Goal: Task Accomplishment & Management: Manage account settings

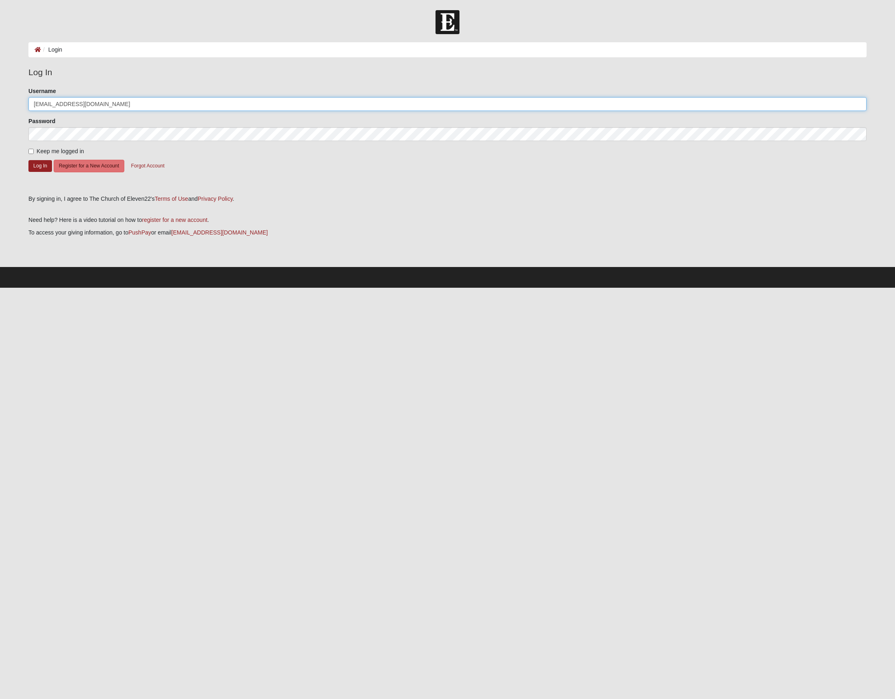
type input "[EMAIL_ADDRESS][DOMAIN_NAME]"
click at [36, 168] on button "Log In" at bounding box center [40, 166] width 24 height 12
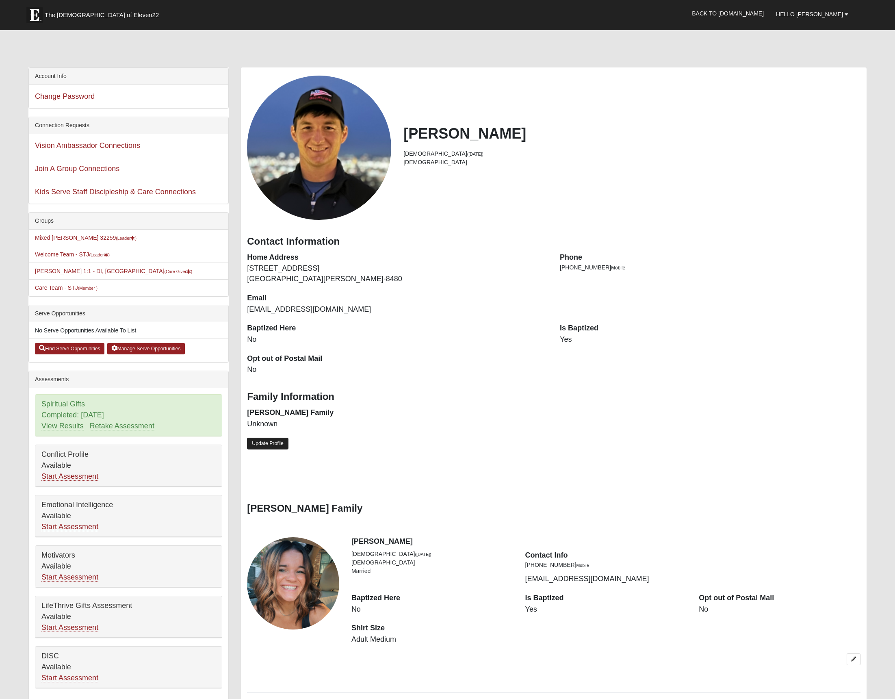
click at [263, 440] on link "Update Profile" at bounding box center [267, 444] width 41 height 12
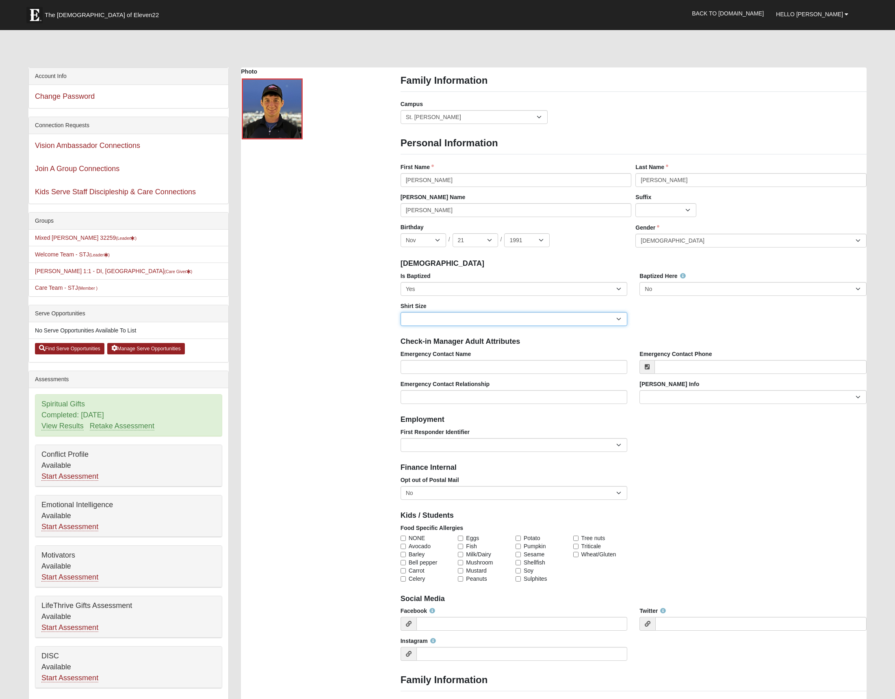
select select "Adult Medium"
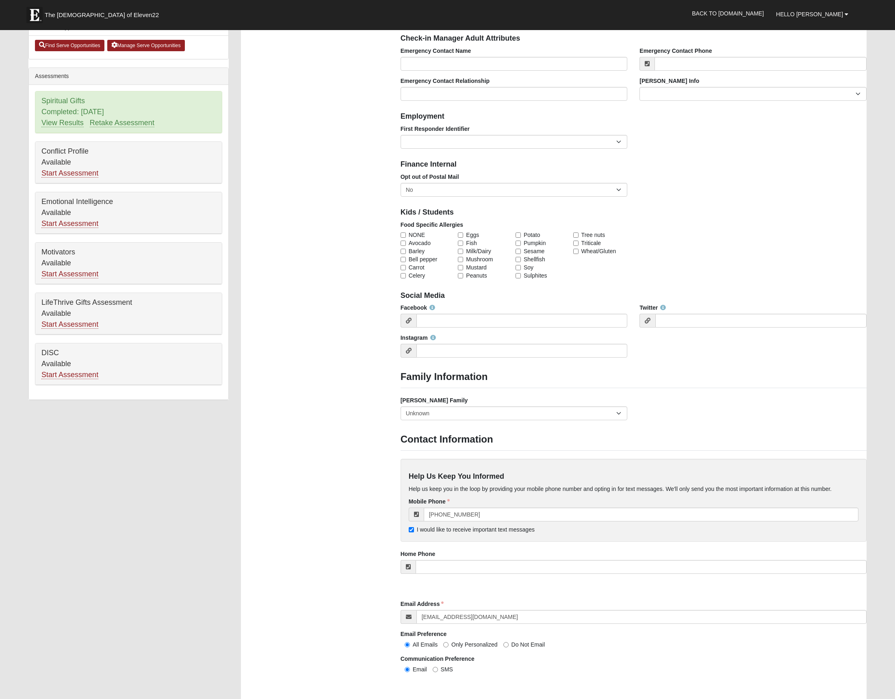
scroll to position [370, 0]
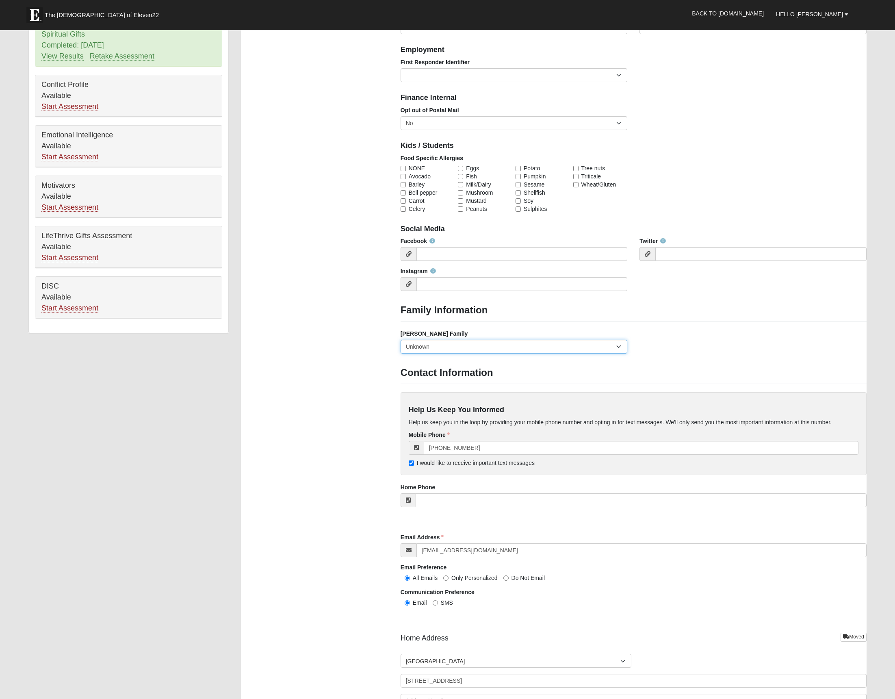
select select "2891"
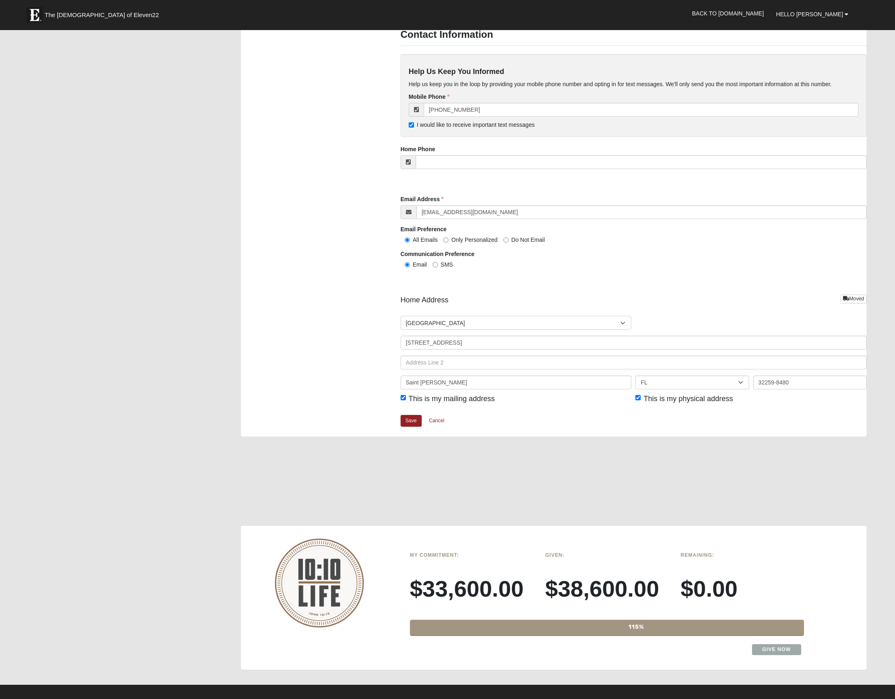
scroll to position [708, 0]
click at [406, 415] on link "Save" at bounding box center [411, 420] width 21 height 12
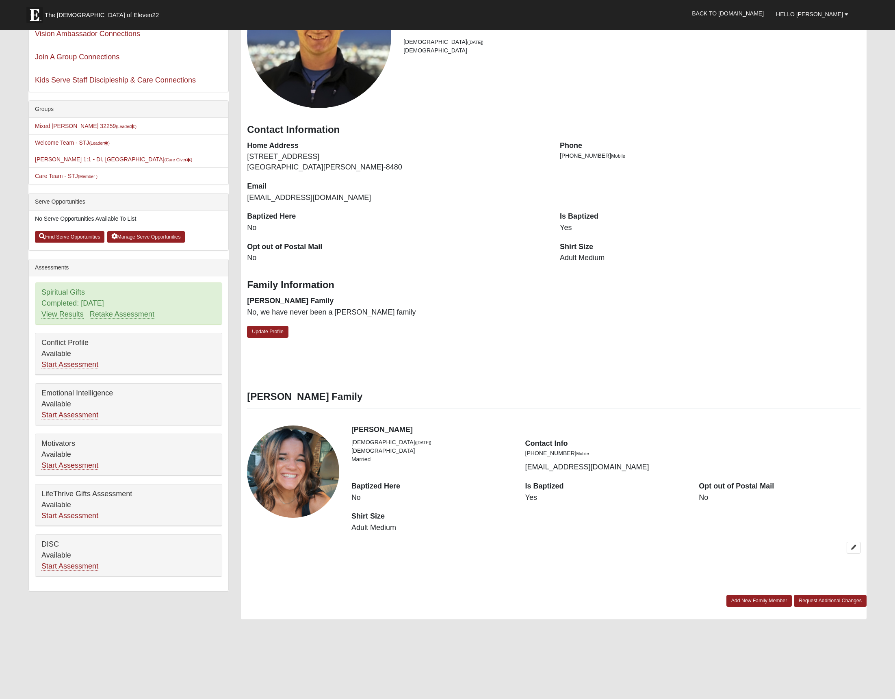
scroll to position [120, 0]
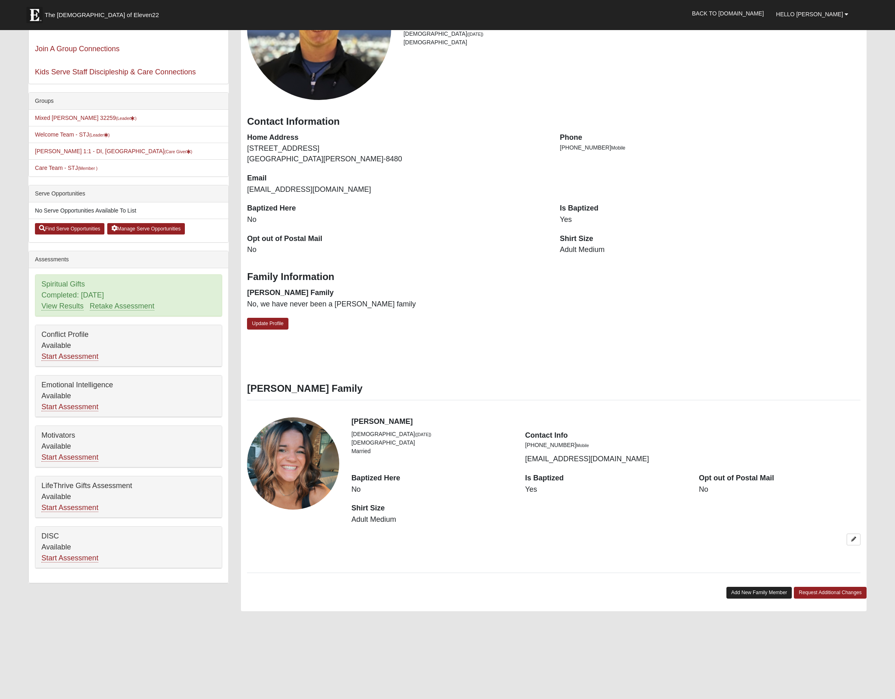
click at [750, 587] on link "Add New Family Member" at bounding box center [759, 593] width 66 height 12
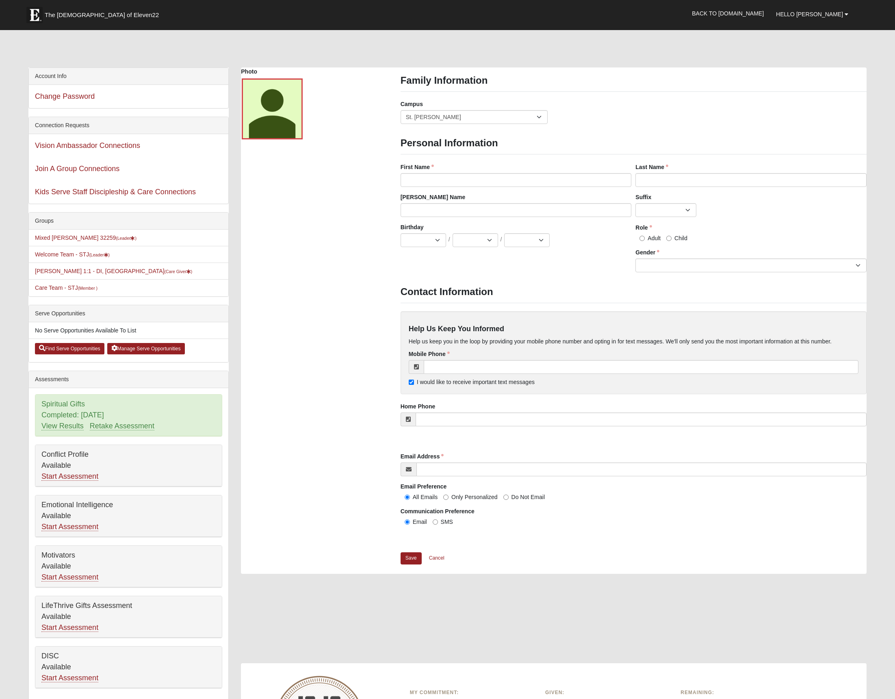
scroll to position [0, 0]
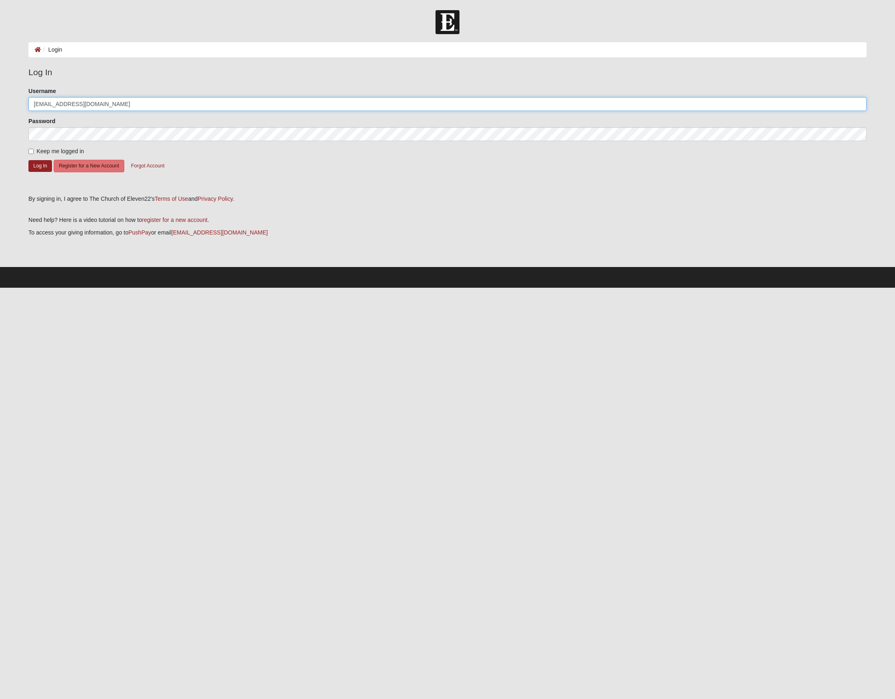
type input "[EMAIL_ADDRESS][DOMAIN_NAME]"
click at [41, 153] on span "Keep me logged in" at bounding box center [61, 151] width 48 height 7
click at [34, 153] on input "Keep me logged in" at bounding box center [30, 151] width 5 height 5
checkbox input "true"
click at [37, 162] on button "Log In" at bounding box center [40, 166] width 24 height 12
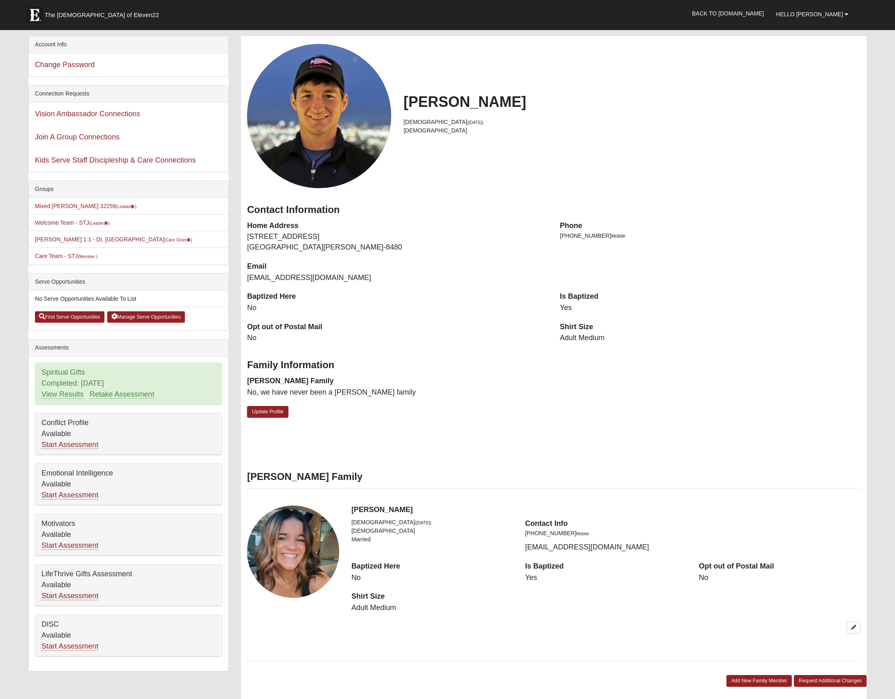
scroll to position [33, 0]
